Goal: Task Accomplishment & Management: Use online tool/utility

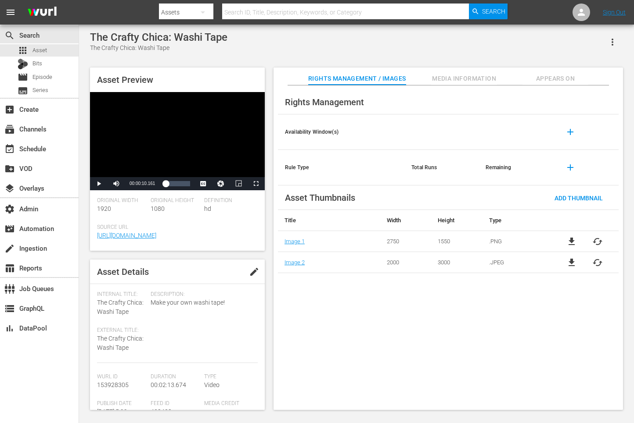
click at [370, 1] on nav "menu Search By Assets Search ID, Title, Description, Keywords, or Category Sear…" at bounding box center [317, 12] width 634 height 25
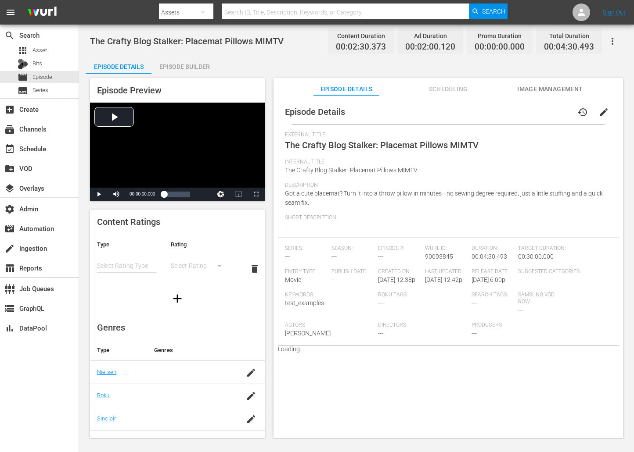
click at [171, 68] on div "Episode Builder" at bounding box center [184, 66] width 66 height 21
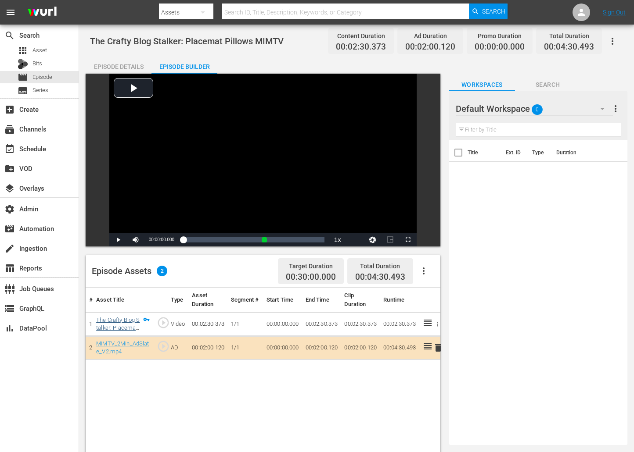
click at [105, 328] on link "The Crafty Blog Stalker: Placemat Pillows MIMTV (1/1)" at bounding box center [117, 332] width 43 height 31
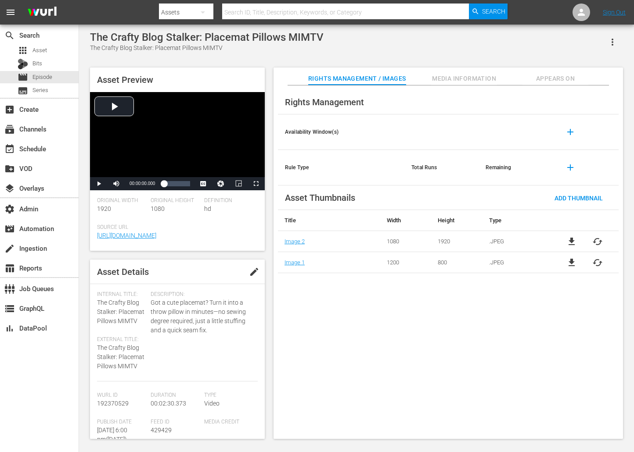
click at [111, 401] on span "192370529" at bounding box center [113, 403] width 32 height 7
copy span "192370529"
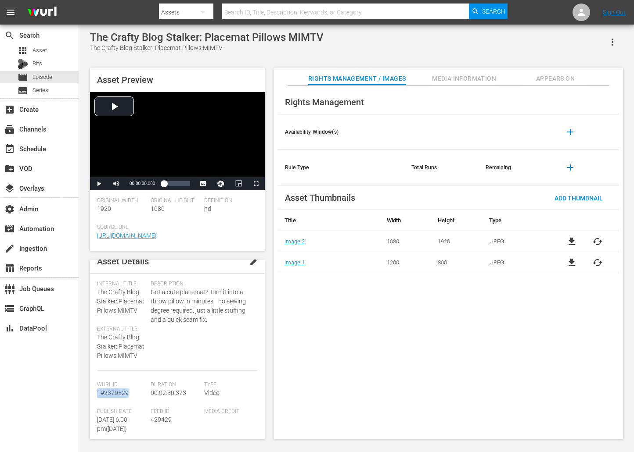
scroll to position [8, 0]
copy span "192370529"
